Goal: Task Accomplishment & Management: Complete application form

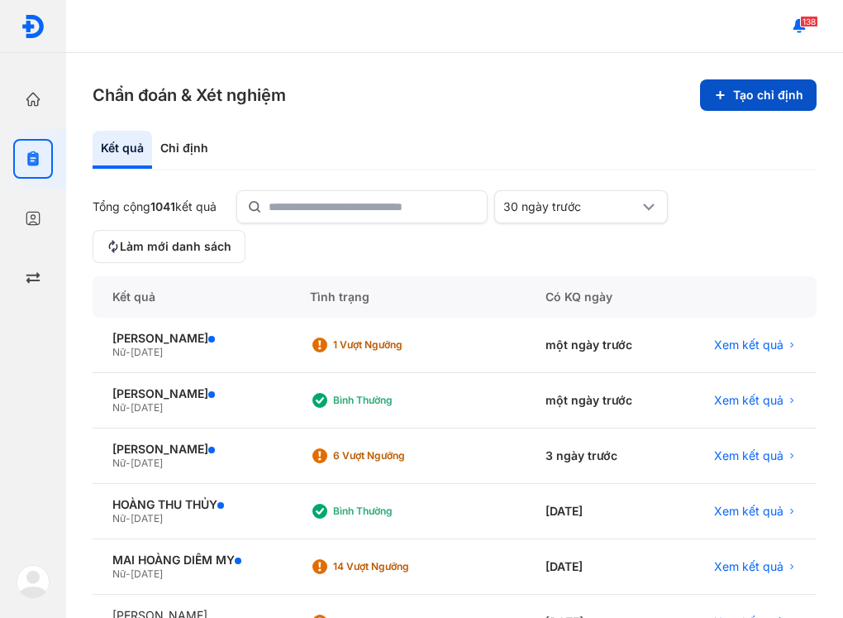
click at [730, 95] on button "Tạo chỉ định" at bounding box center [758, 94] width 117 height 31
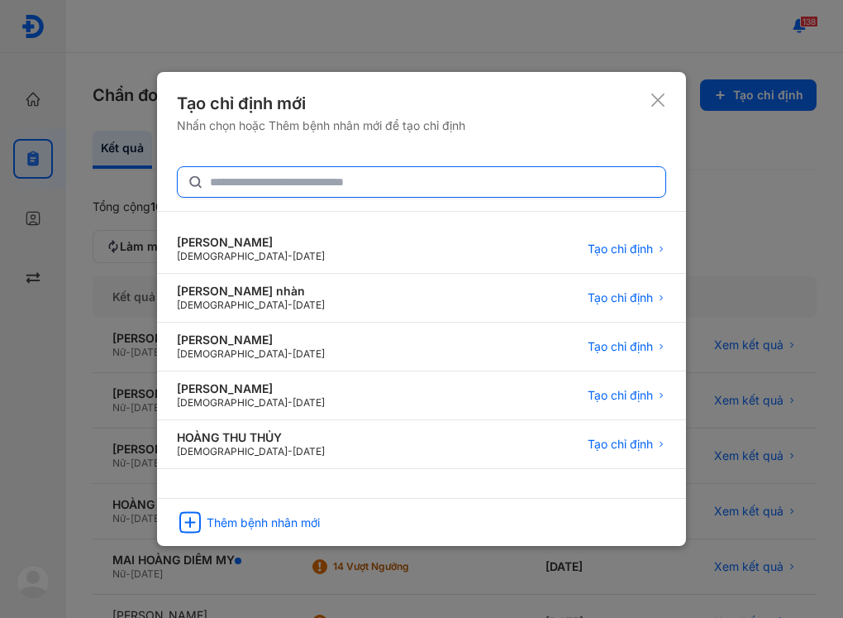
click at [268, 179] on input "text" at bounding box center [433, 182] width 446 height 30
type input "**********"
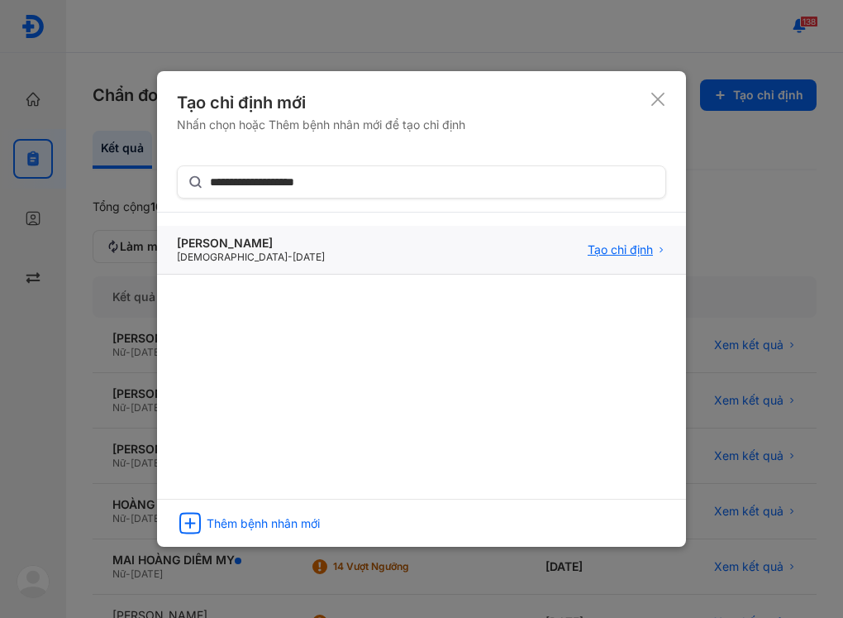
click at [619, 243] on span "Tạo chỉ định" at bounding box center [620, 249] width 65 height 15
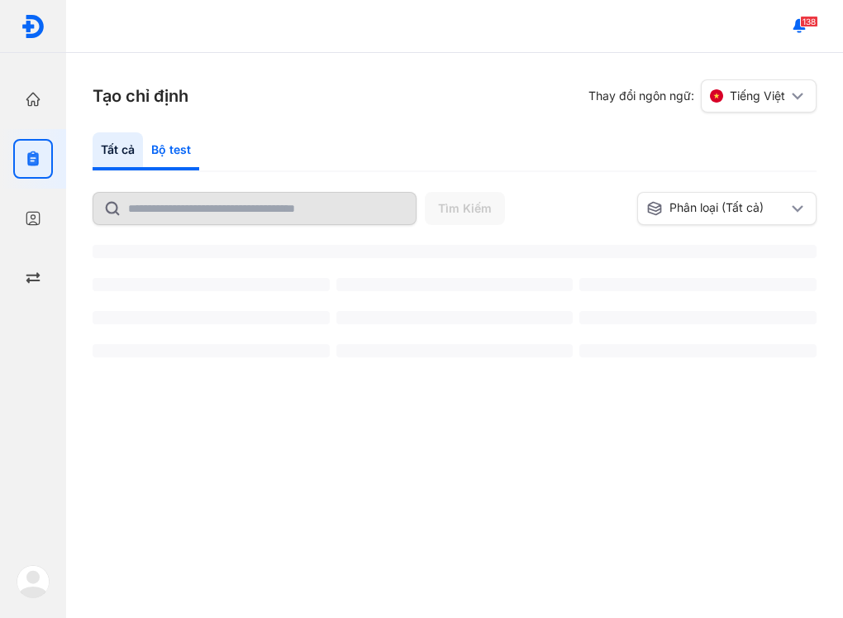
click at [182, 149] on div "Bộ test" at bounding box center [171, 151] width 56 height 38
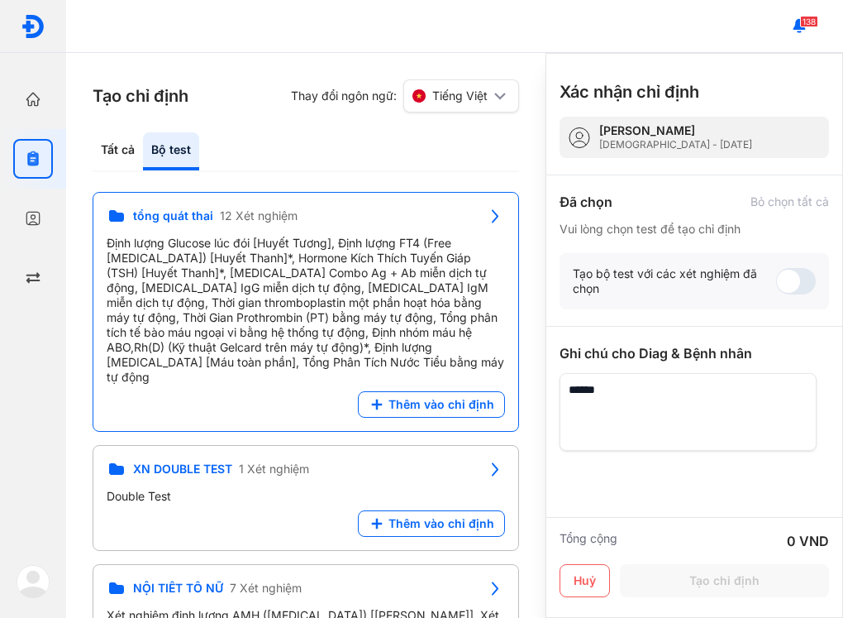
scroll to position [579, 0]
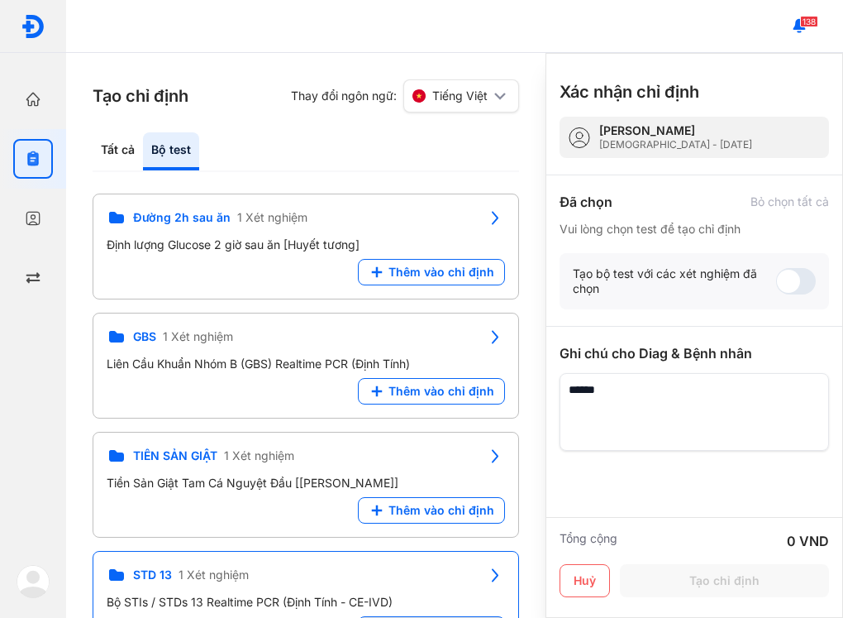
click at [450, 616] on button "Thêm vào chỉ định" at bounding box center [431, 629] width 147 height 26
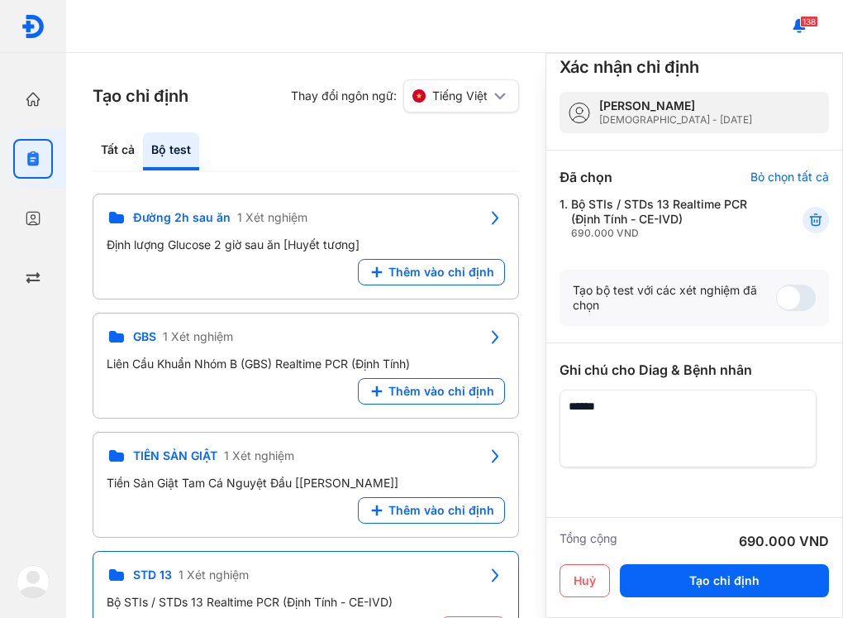
scroll to position [0, 0]
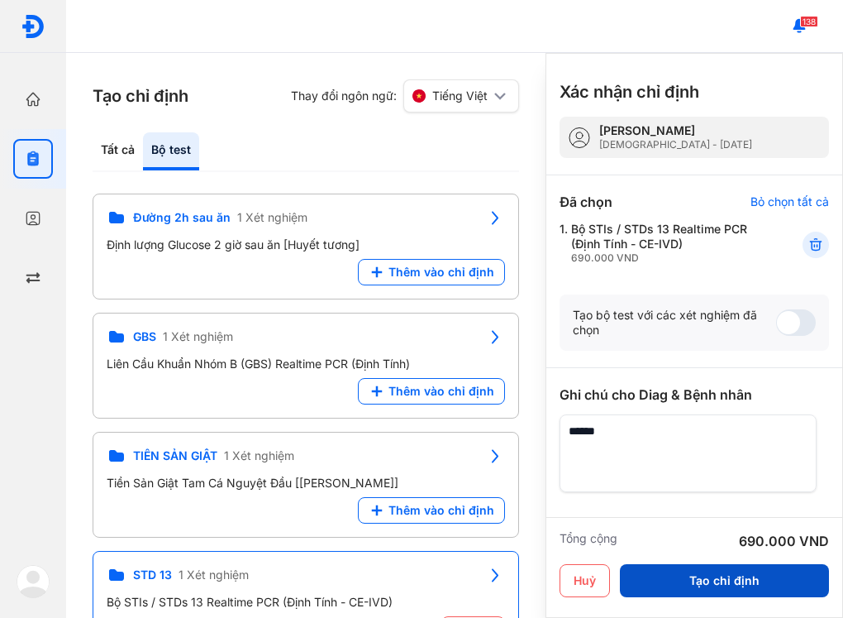
click at [744, 579] on button "Tạo chỉ định" at bounding box center [724, 580] width 209 height 33
